Goal: Check status

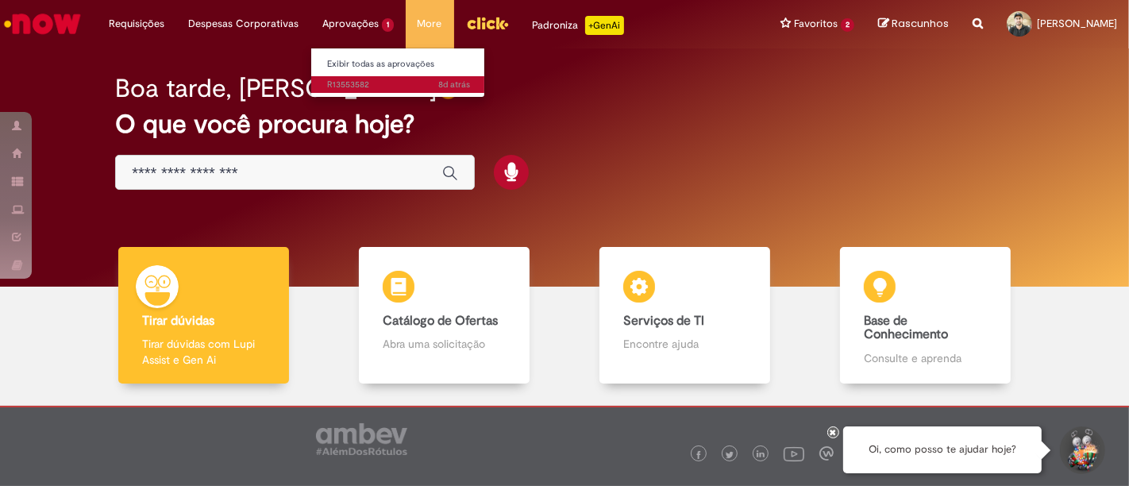
click at [349, 88] on span "8d atrás 8 dias atrás R13553582" at bounding box center [398, 85] width 143 height 13
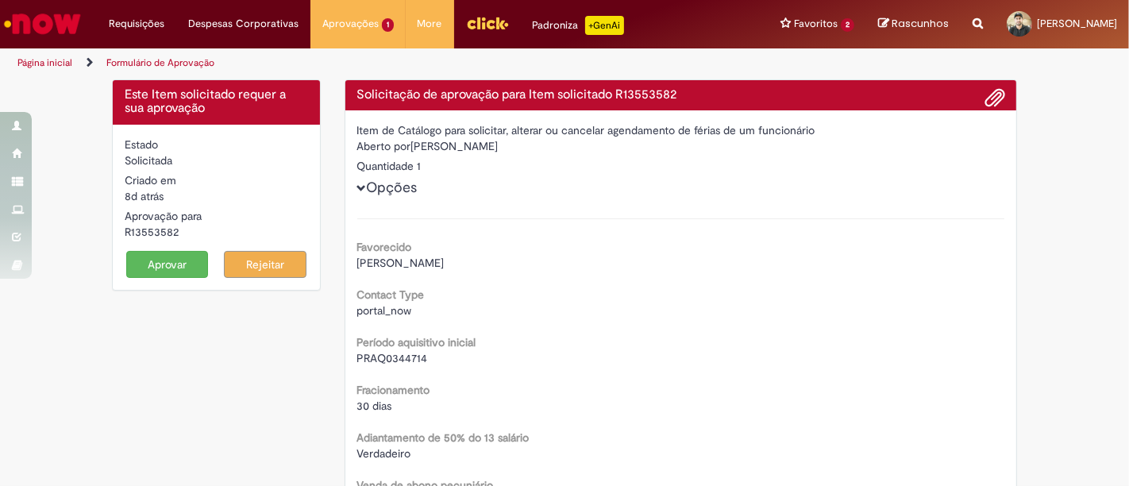
click at [59, 27] on img "Ir para a Homepage" at bounding box center [43, 24] width 82 height 32
